Goal: Task Accomplishment & Management: Use online tool/utility

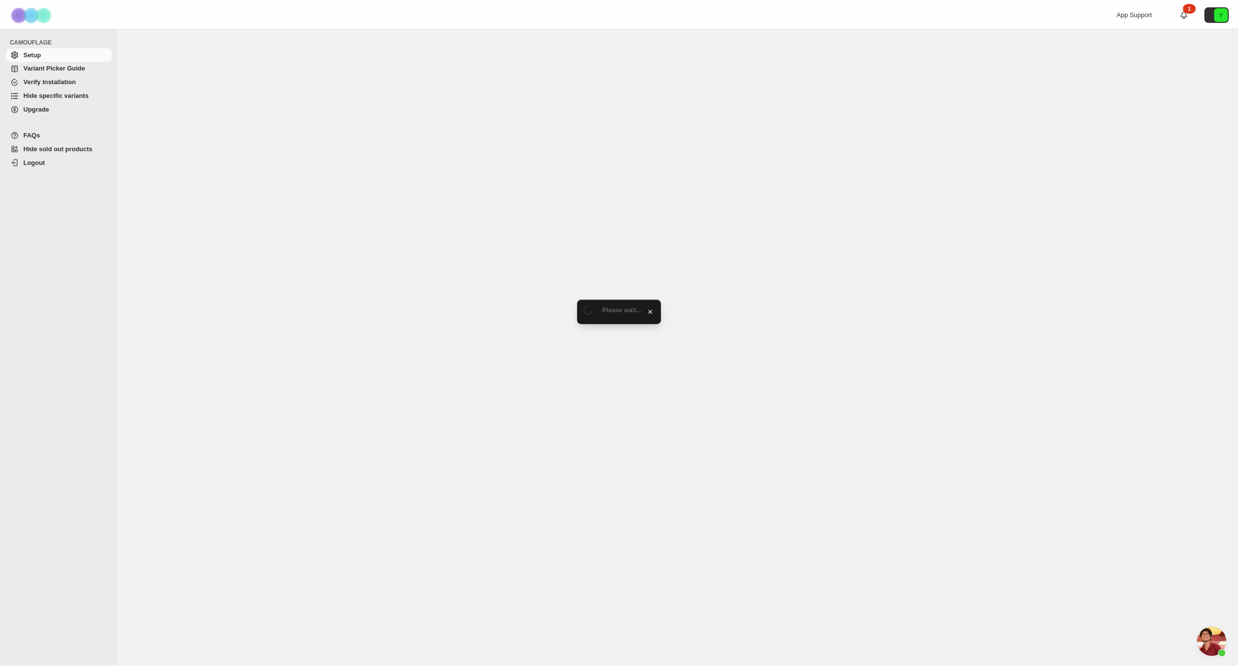
scroll to position [1731, 0]
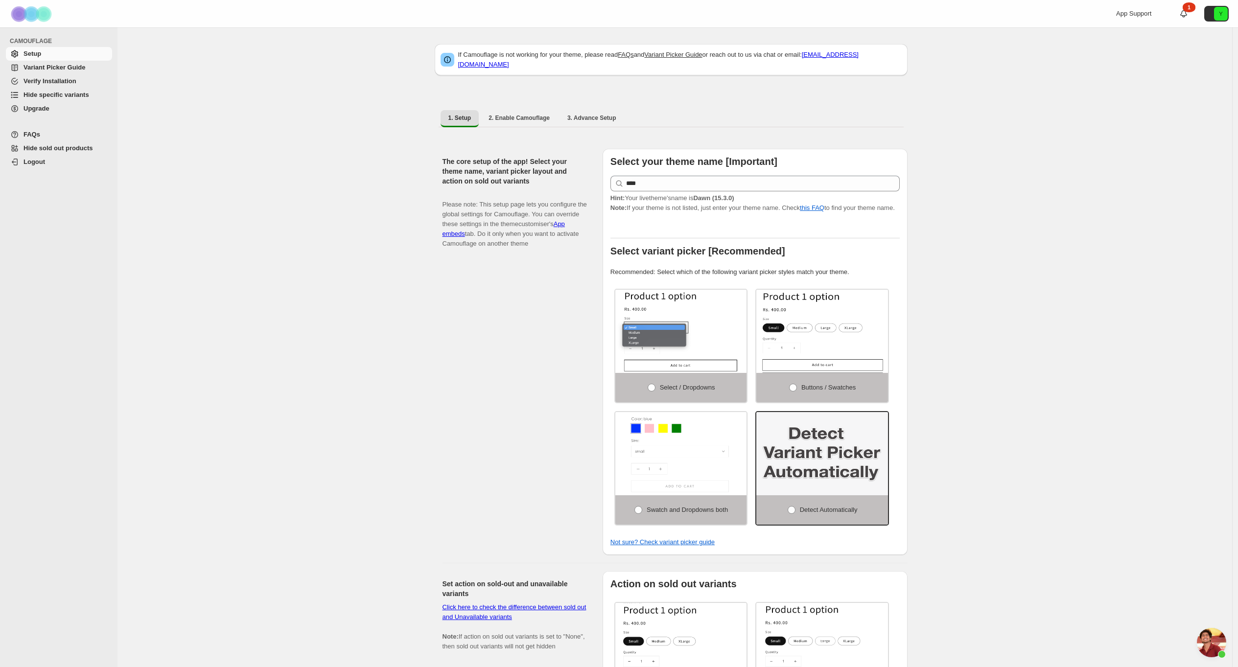
click at [55, 92] on span "Hide specific variants" at bounding box center [56, 94] width 66 height 7
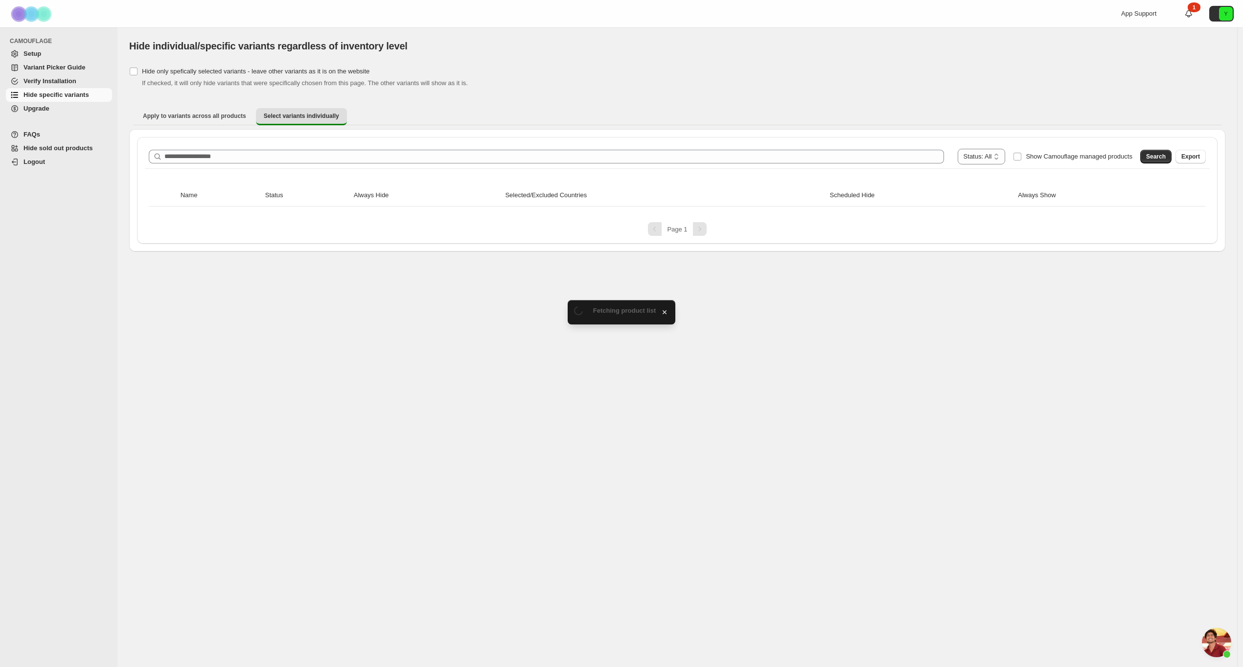
scroll to position [1731, 0]
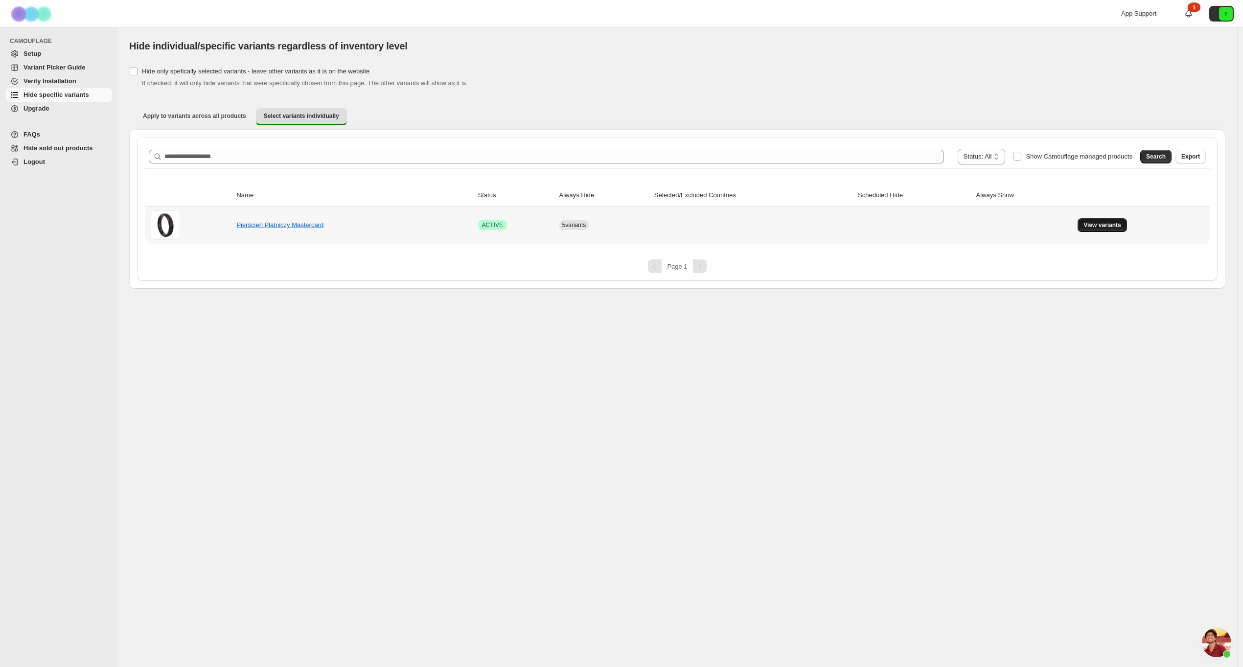
click at [1100, 226] on span "View variants" at bounding box center [1102, 225] width 38 height 8
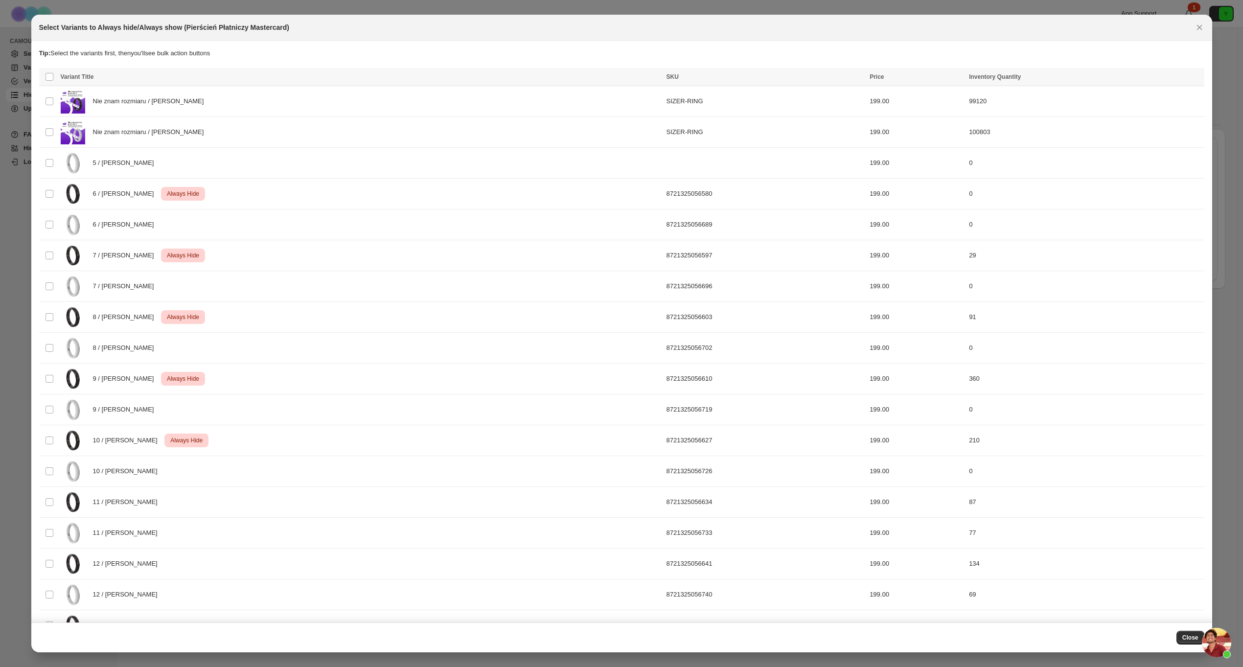
click at [1199, 26] on icon "Close" at bounding box center [1199, 28] width 10 height 10
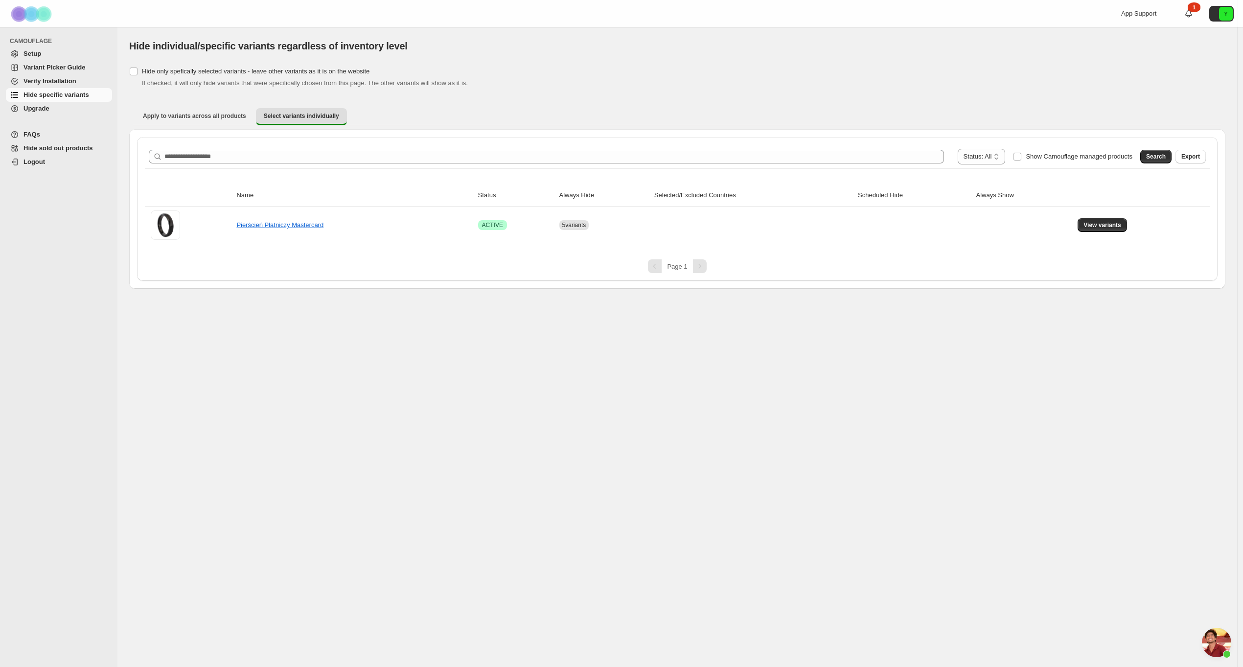
click at [493, 376] on div "**********" at bounding box center [677, 347] width 1120 height 640
